Goal: Contribute content: Add original content to the website for others to see

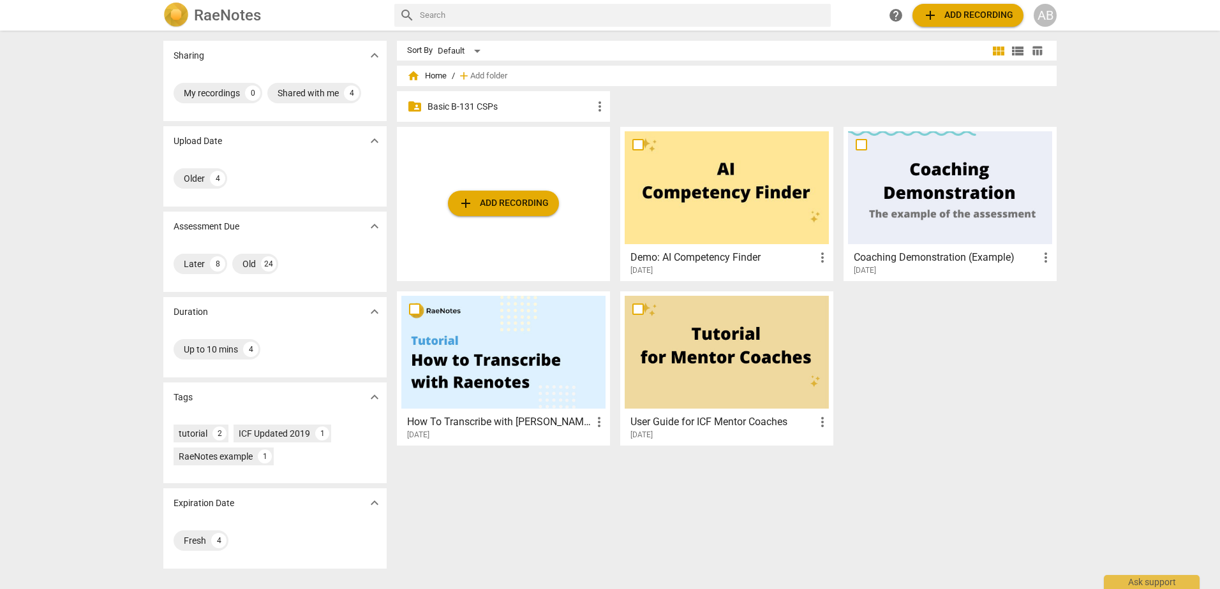
click at [443, 105] on p "Basic B-131 CSPs" at bounding box center [509, 106] width 165 height 13
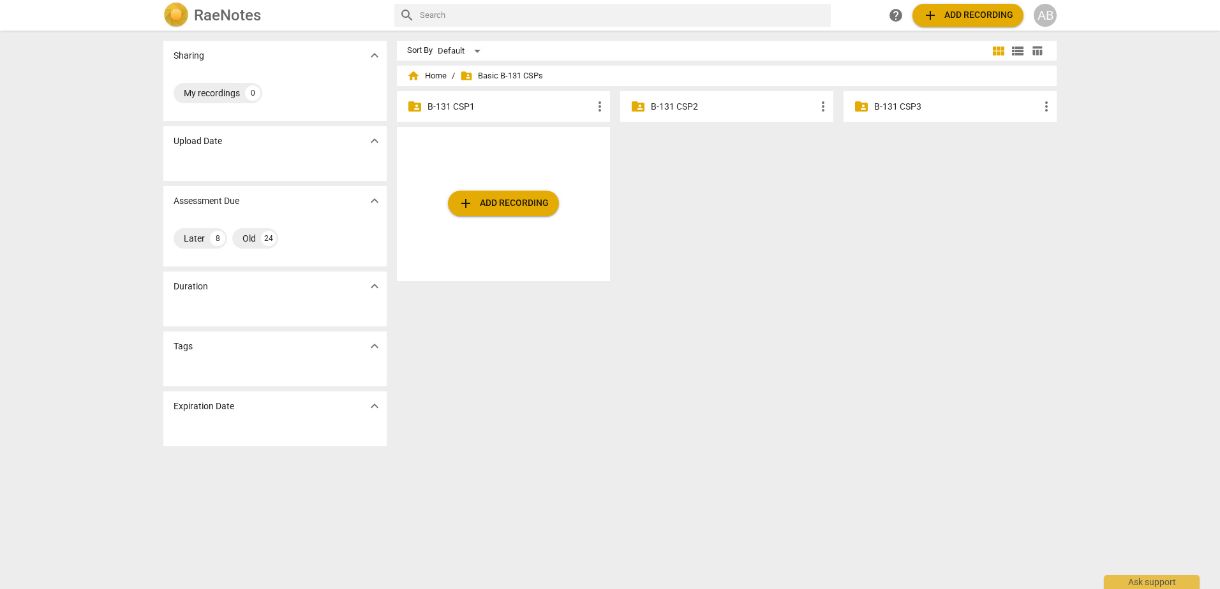
click at [661, 108] on p "B-131 CSP2" at bounding box center [733, 106] width 165 height 13
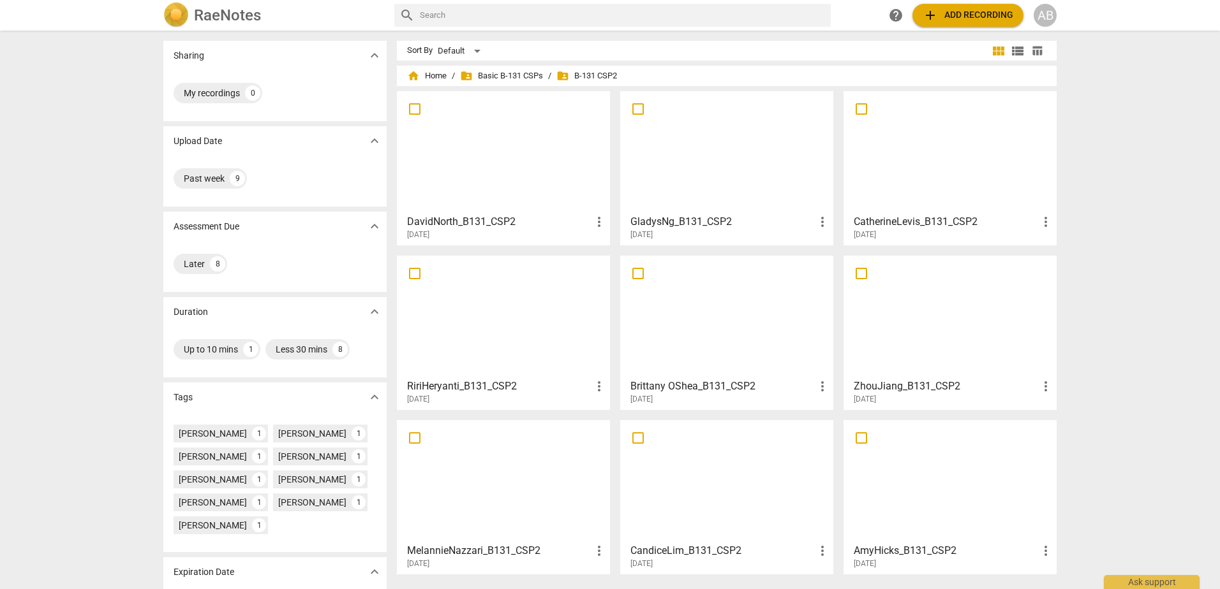
click at [947, 15] on span "add Add recording" at bounding box center [967, 15] width 91 height 15
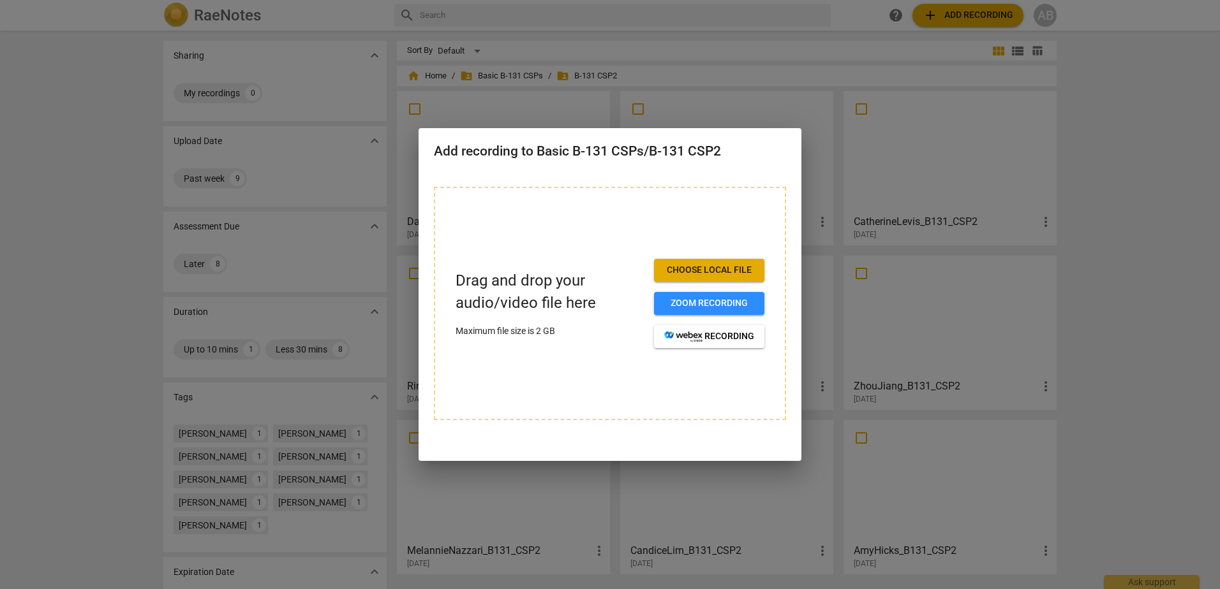
click at [718, 271] on span "Choose local file" at bounding box center [709, 270] width 90 height 13
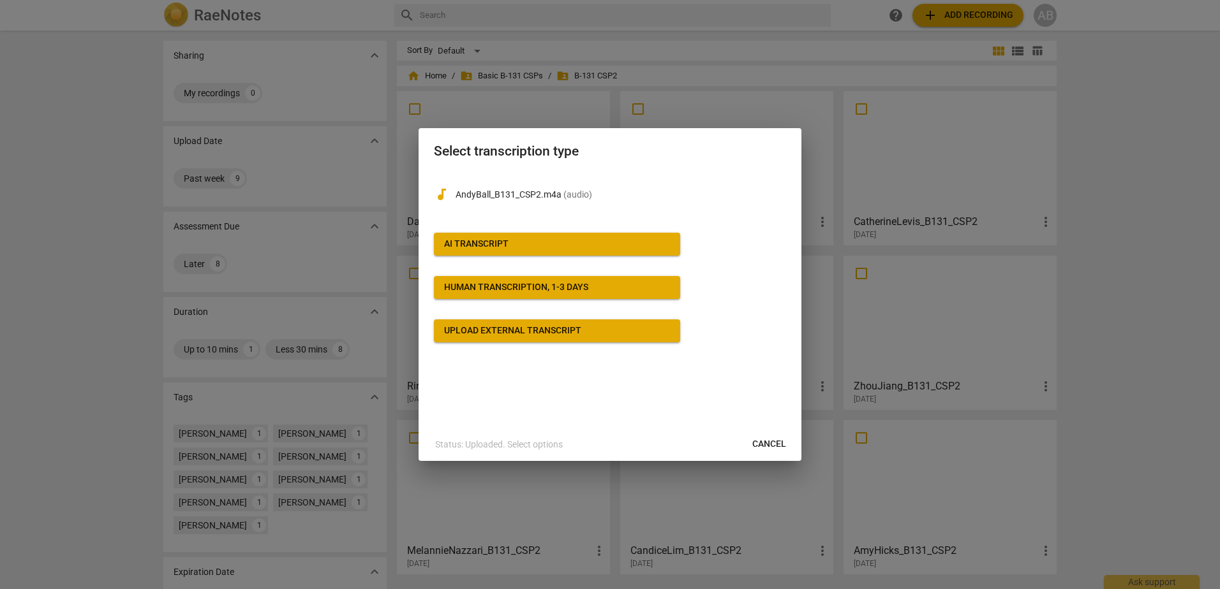
click at [566, 240] on span "AI Transcript" at bounding box center [557, 244] width 226 height 13
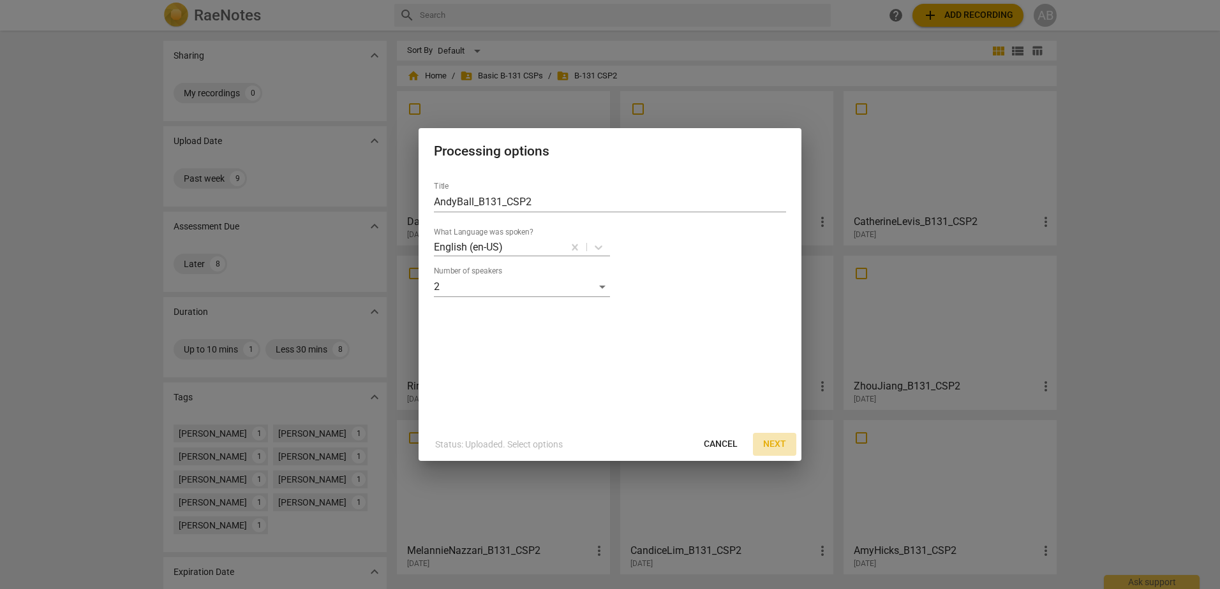
click at [773, 445] on span "Next" at bounding box center [774, 444] width 23 height 13
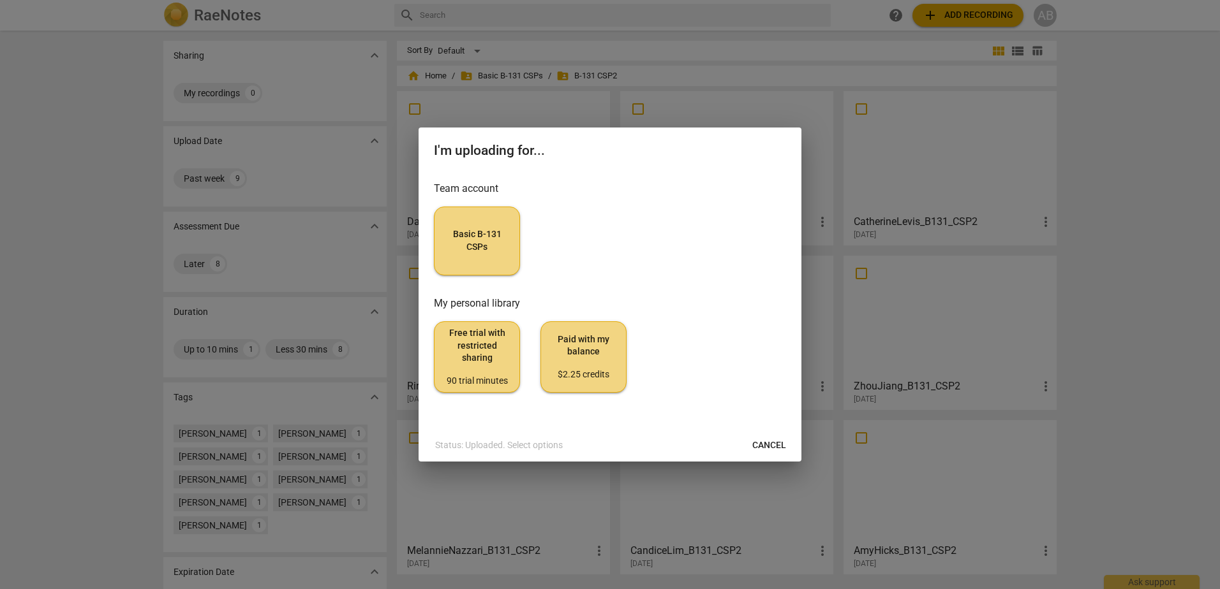
click at [476, 232] on span "Basic B-131 CSPs" at bounding box center [477, 240] width 64 height 25
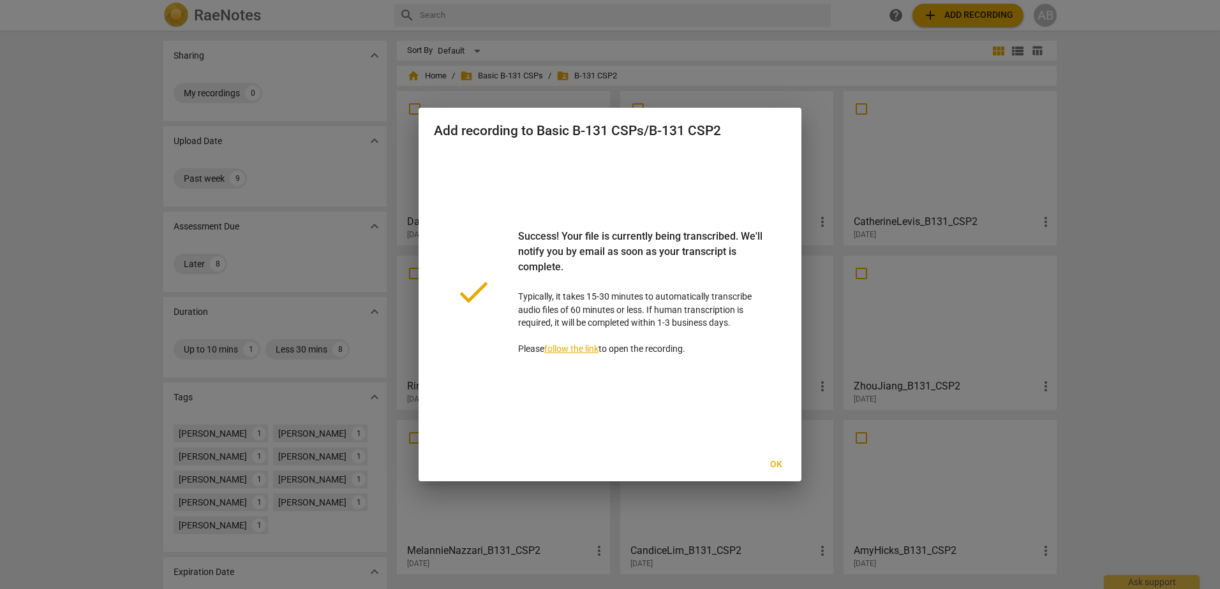
click at [777, 464] on span "Ok" at bounding box center [775, 465] width 20 height 13
